Goal: Task Accomplishment & Management: Use online tool/utility

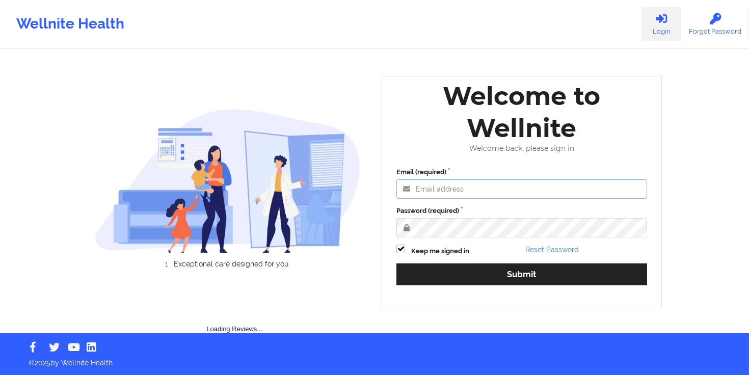
click at [444, 196] on input "Email (required)" at bounding box center [521, 188] width 251 height 19
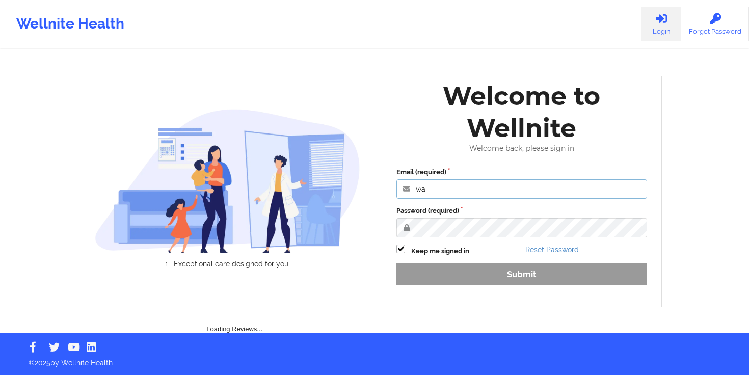
type input "[PERSON_NAME][EMAIL_ADDRESS][DOMAIN_NAME]"
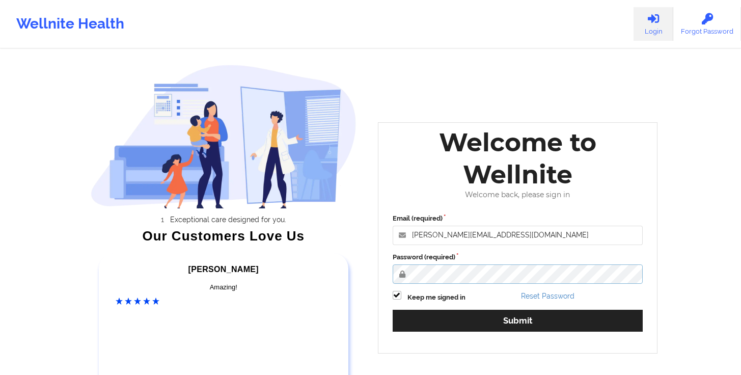
click at [393, 310] on button "Submit" at bounding box center [518, 321] width 251 height 22
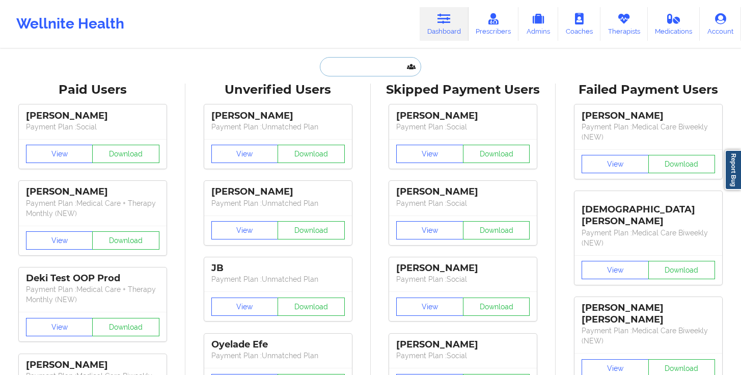
click at [352, 64] on input "text" at bounding box center [370, 66] width 101 height 19
paste input "[PHONE_NUMBER]"
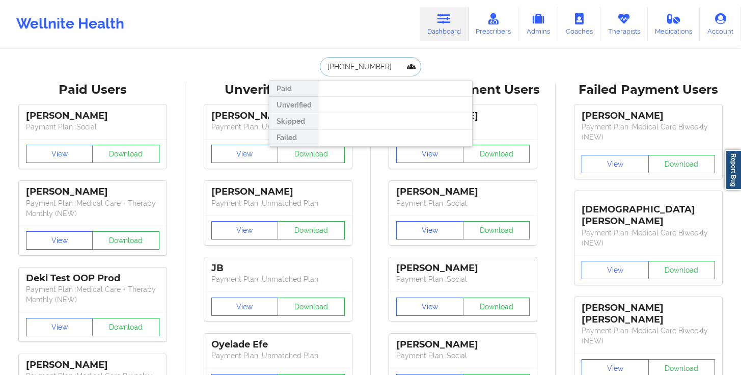
type input "[PHONE_NUMBER]"
